Goal: Task Accomplishment & Management: Complete application form

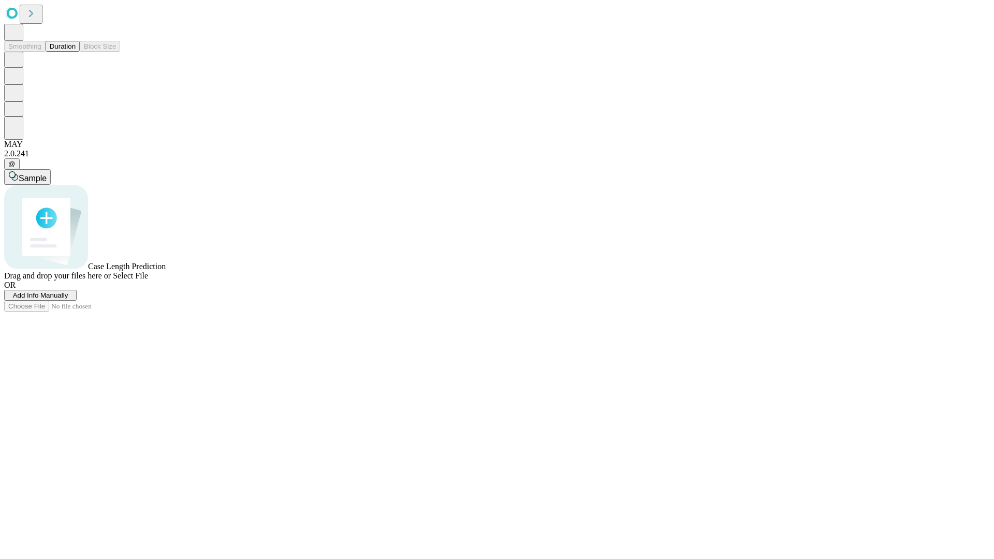
click at [68, 299] on span "Add Info Manually" at bounding box center [40, 296] width 55 height 8
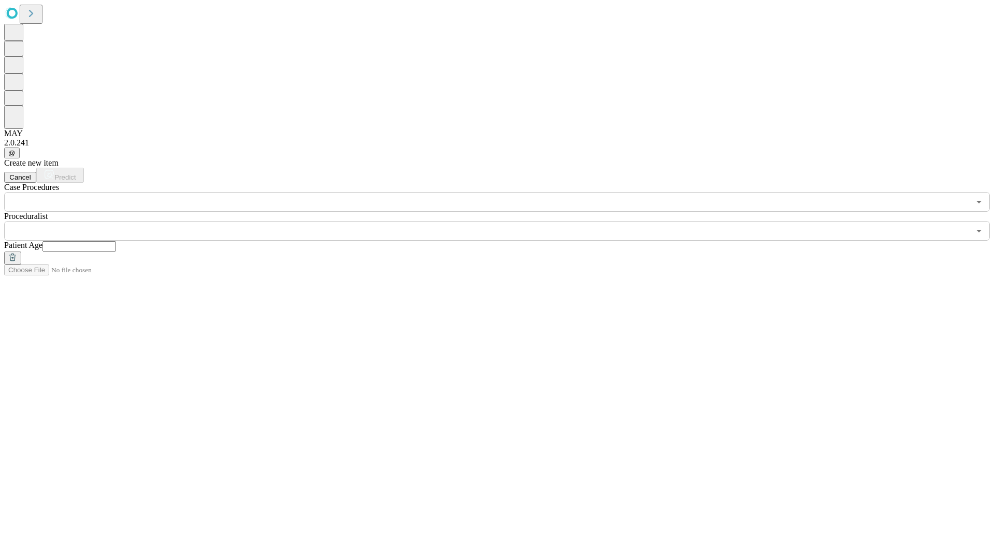
click at [116, 241] on input "text" at bounding box center [79, 246] width 74 height 10
type input "**"
click at [504, 221] on input "text" at bounding box center [487, 231] width 966 height 20
